Goal: Task Accomplishment & Management: Use online tool/utility

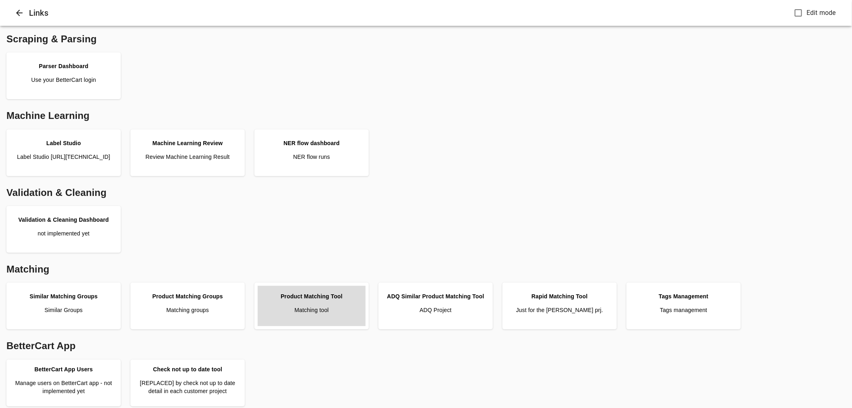
click at [325, 307] on p "Matching tool" at bounding box center [311, 310] width 34 height 8
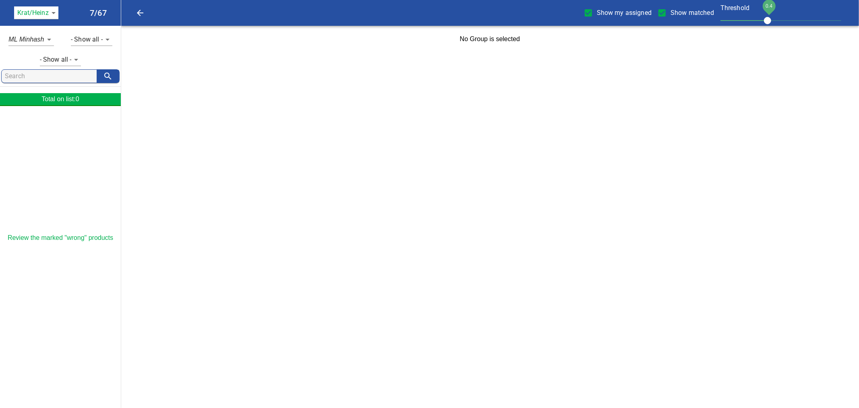
click at [46, 7] on body "tspan { white-space: pre; } Show my assigned Show matched Threshold 0.4 Krat/[P…" at bounding box center [429, 26] width 859 height 52
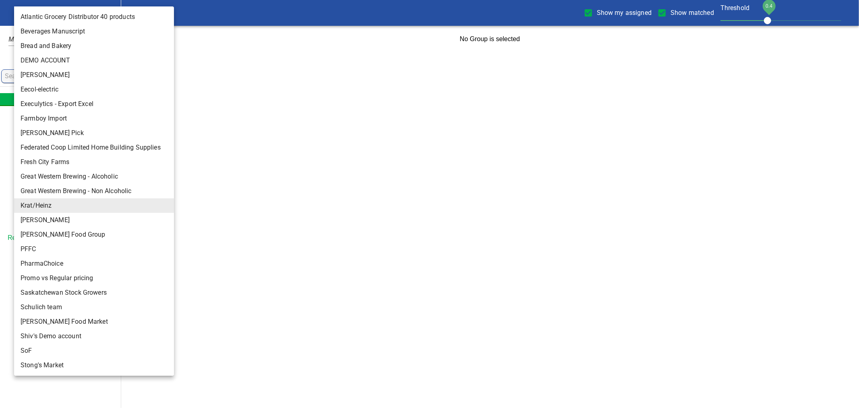
click at [299, 150] on div at bounding box center [429, 204] width 859 height 408
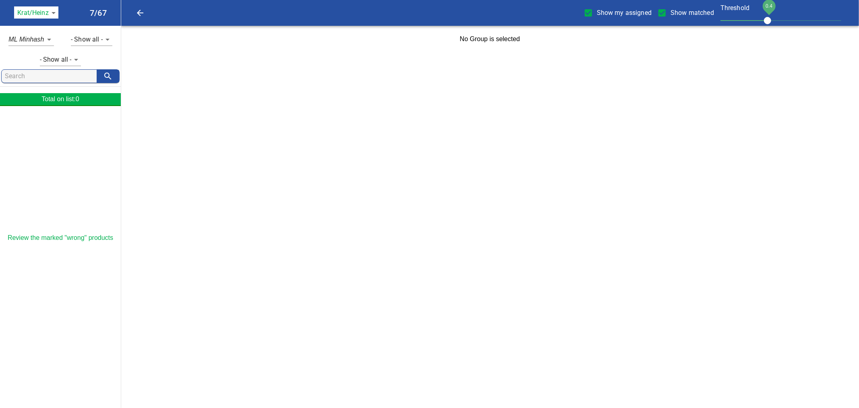
click at [54, 14] on body "tspan { white-space: pre; } Show my assigned Show matched Threshold 0.4 Krat/[P…" at bounding box center [429, 26] width 859 height 52
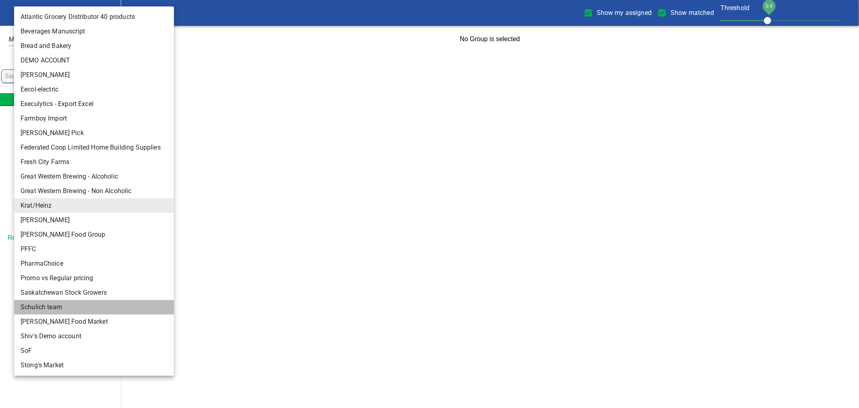
click at [61, 307] on li "Schulich team" at bounding box center [97, 307] width 167 height 15
type input "133"
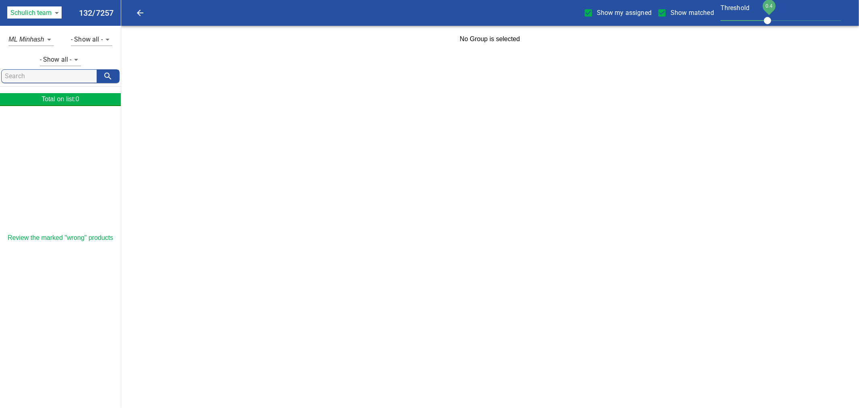
click at [594, 13] on input "Show my assigned" at bounding box center [588, 12] width 17 height 17
checkbox input "false"
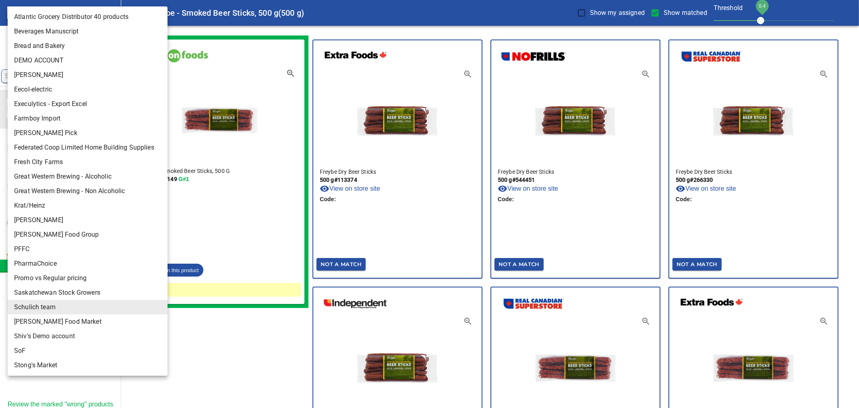
click at [75, 329] on li "Shiv's Demo account" at bounding box center [91, 336] width 167 height 15
type input "136"
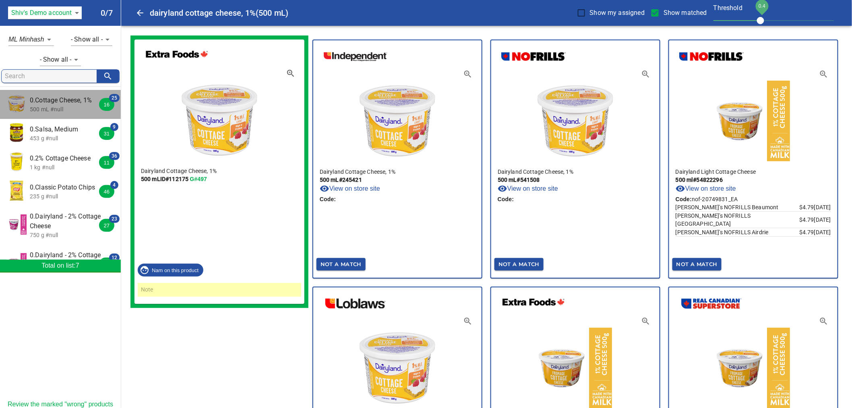
click at [77, 106] on p "500 mL #null" at bounding box center [66, 109] width 72 height 8
click at [662, 11] on input "Show matched" at bounding box center [655, 12] width 17 height 17
checkbox input "false"
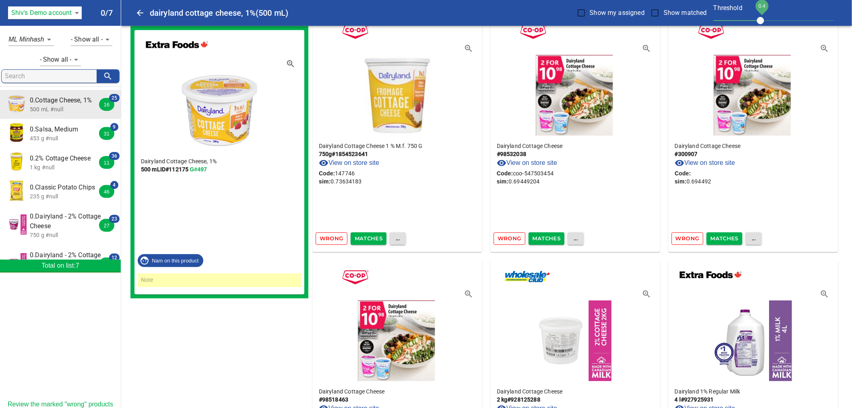
scroll to position [895, 0]
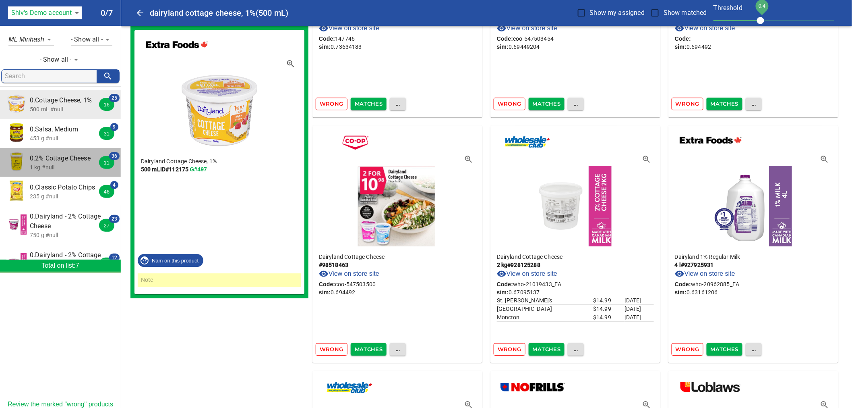
click at [90, 164] on p "1 kg #null" at bounding box center [66, 167] width 72 height 8
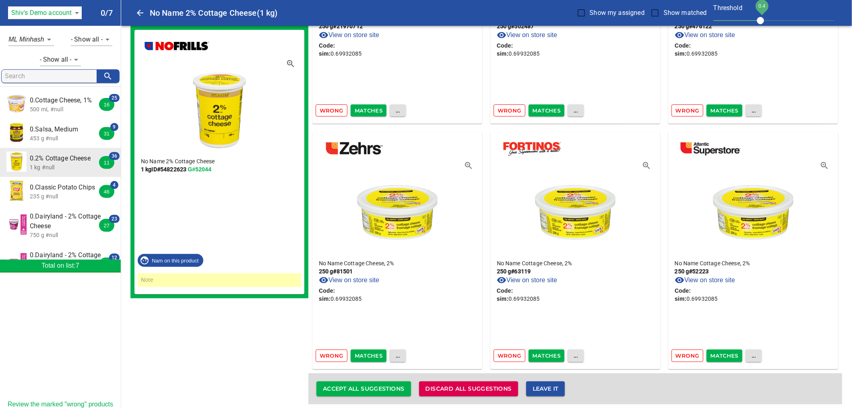
scroll to position [2609, 0]
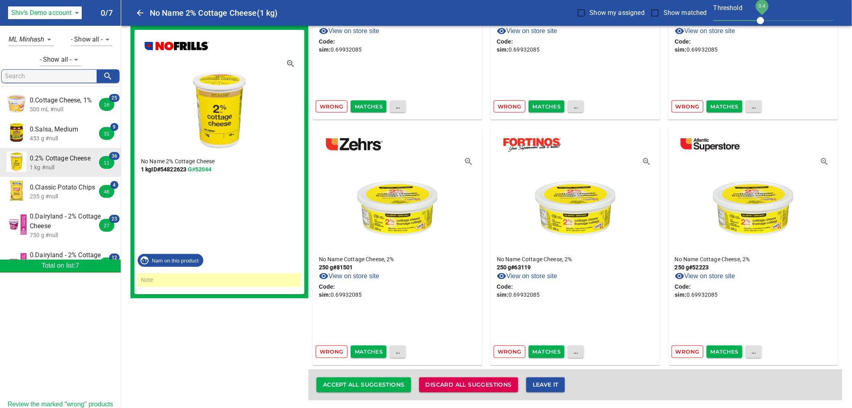
click at [59, 198] on p "235 g #null" at bounding box center [66, 196] width 72 height 8
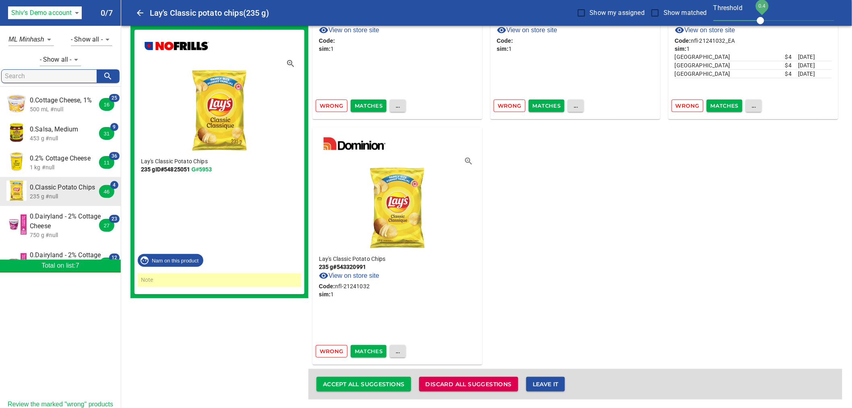
scroll to position [158, 0]
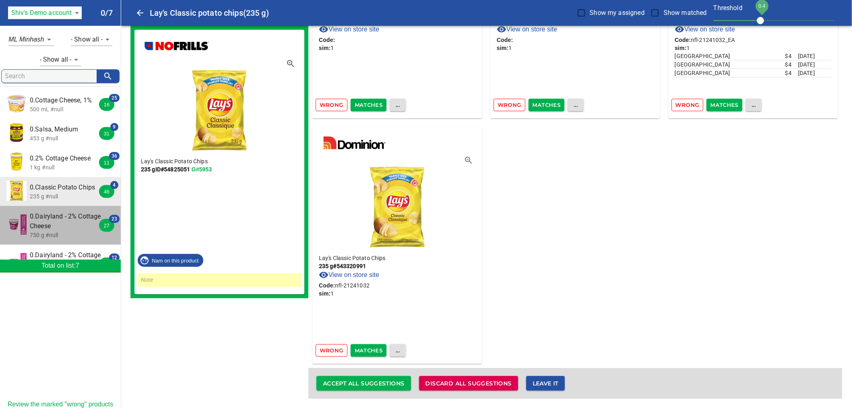
click at [61, 219] on span "0.Dairyland - 2% Cottage Cheese" at bounding box center [66, 221] width 72 height 19
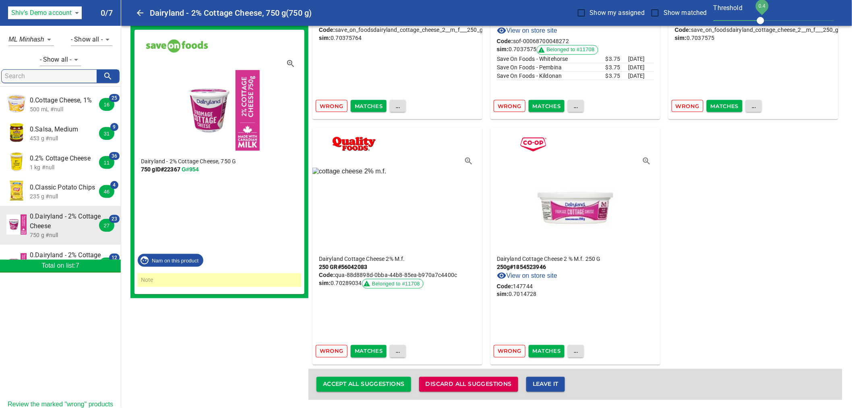
scroll to position [45, 0]
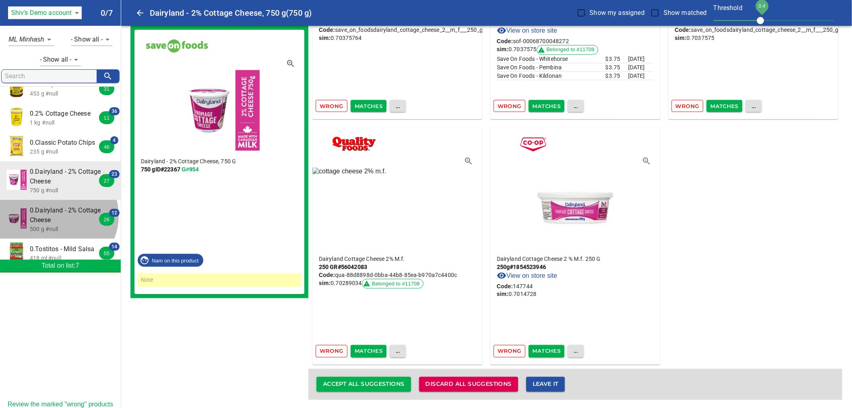
click at [57, 216] on span "0.Dairyland - 2% Cottage Cheese" at bounding box center [66, 214] width 72 height 19
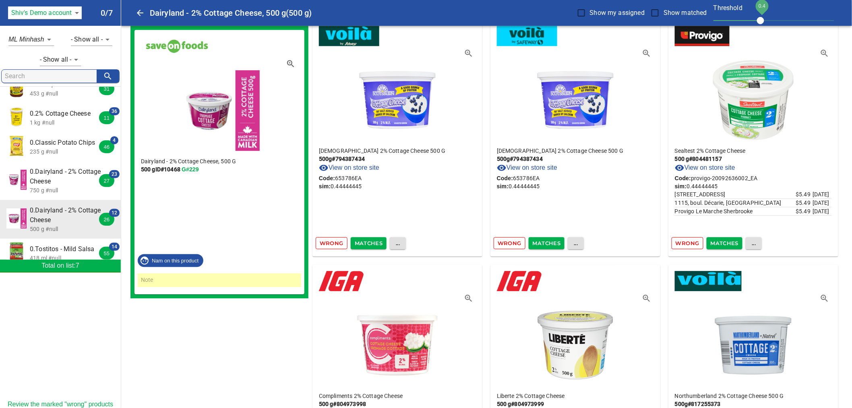
scroll to position [4700, 0]
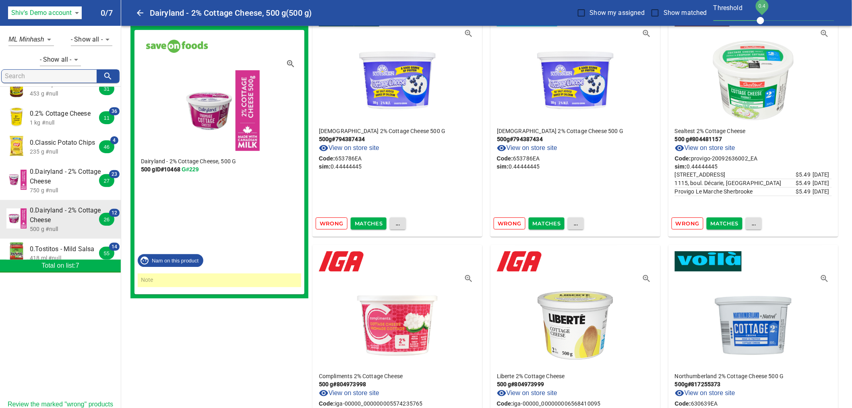
click at [73, 247] on span "0.Tostitos - Mild Salsa" at bounding box center [66, 249] width 72 height 10
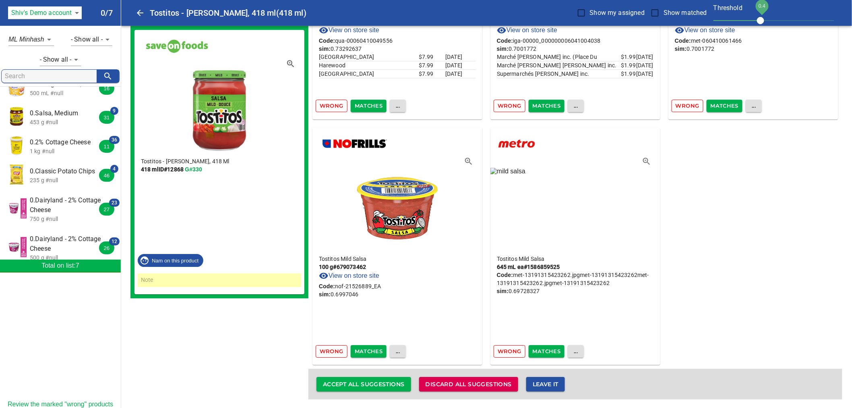
scroll to position [0, 0]
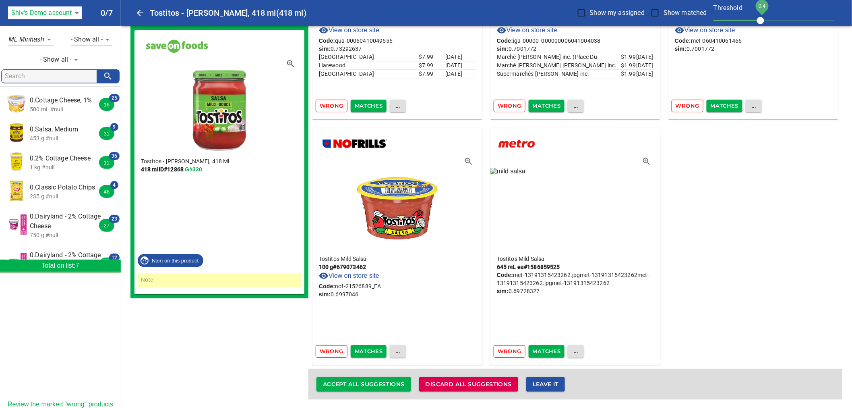
click at [64, 102] on span "0.Cottage Cheese, 1%" at bounding box center [66, 100] width 72 height 10
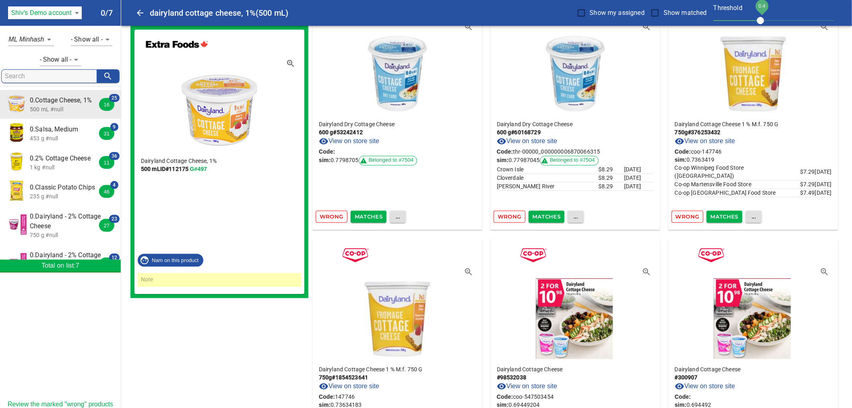
scroll to position [761, 0]
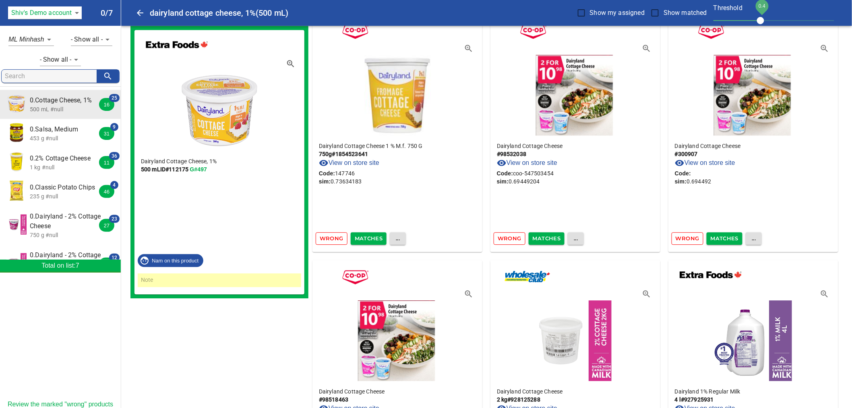
click at [74, 136] on p "453 g #null" at bounding box center [66, 138] width 72 height 8
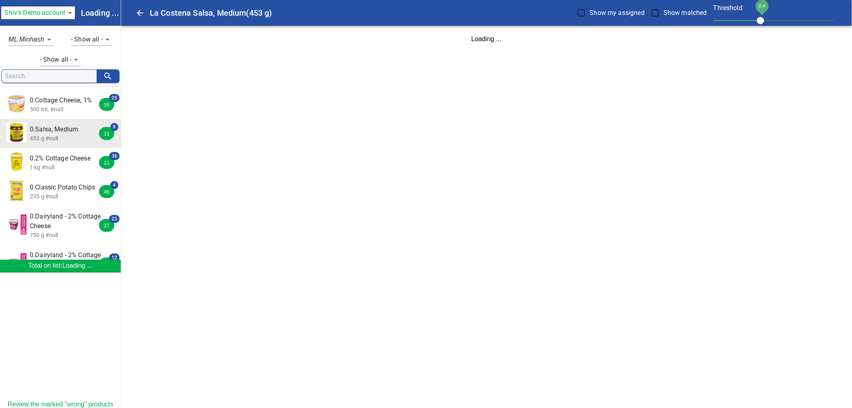
scroll to position [0, 0]
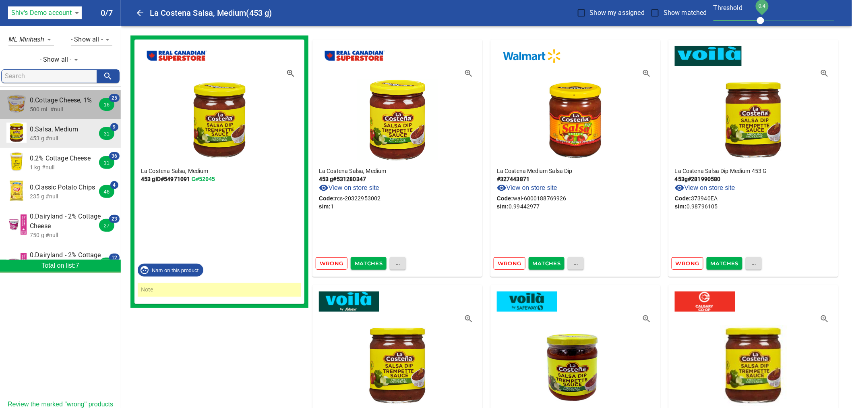
click at [83, 108] on p "500 mL #null" at bounding box center [66, 109] width 72 height 8
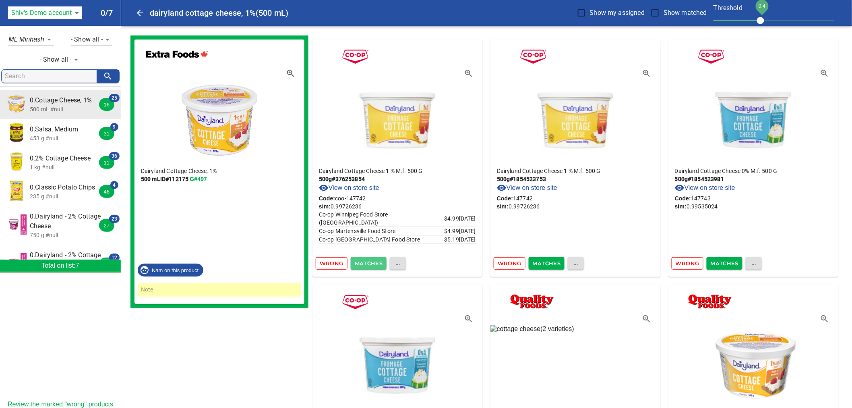
click at [373, 263] on span "Matches" at bounding box center [369, 263] width 28 height 9
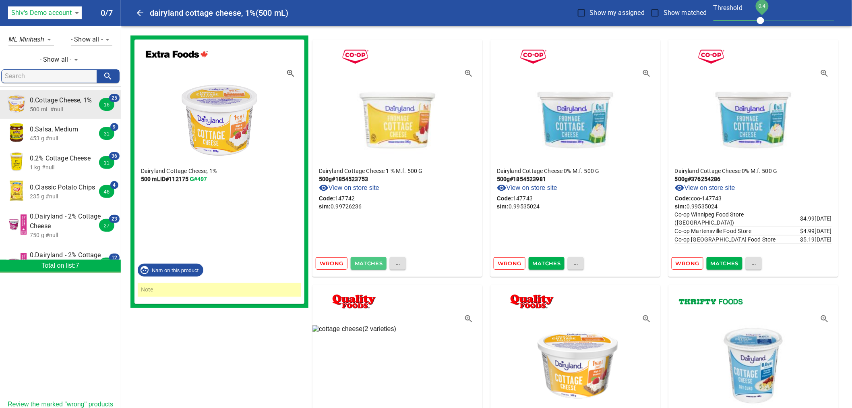
click at [369, 263] on span "Matches" at bounding box center [369, 263] width 28 height 9
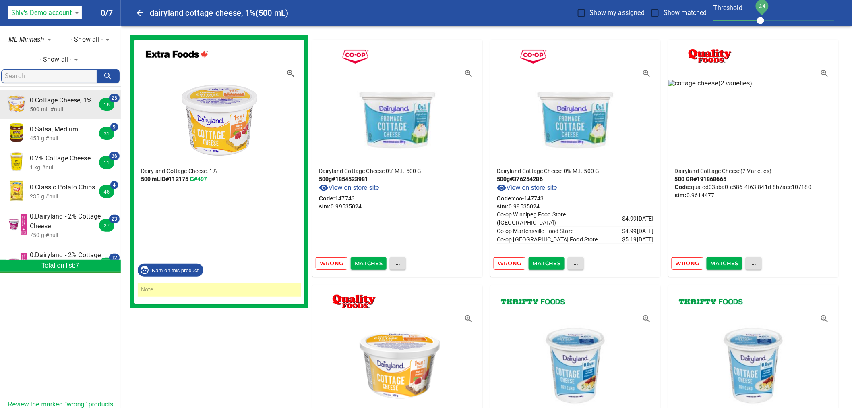
click at [335, 265] on span "Wrong" at bounding box center [332, 263] width 24 height 9
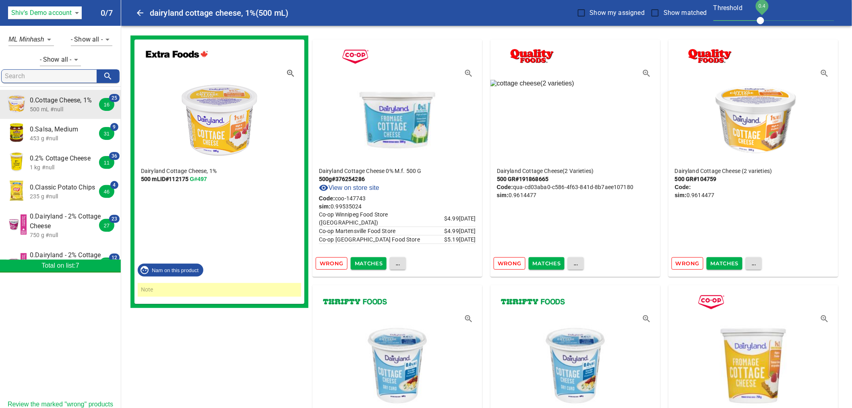
click at [335, 265] on span "Wrong" at bounding box center [332, 263] width 24 height 9
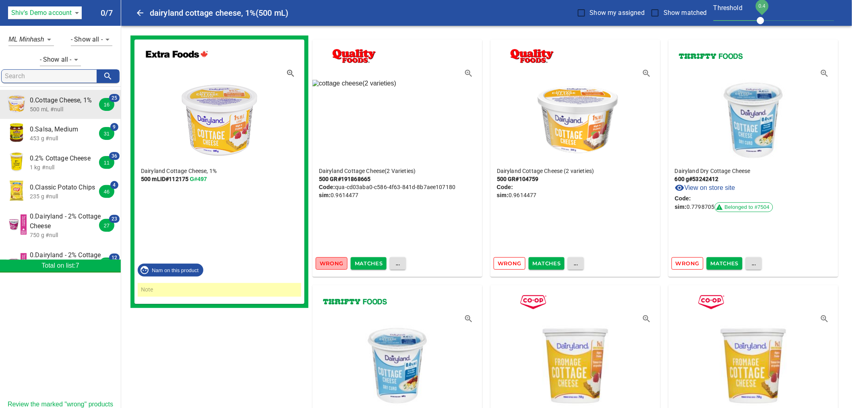
click at [335, 265] on span "Wrong" at bounding box center [332, 263] width 24 height 9
